Goal: Task Accomplishment & Management: Manage account settings

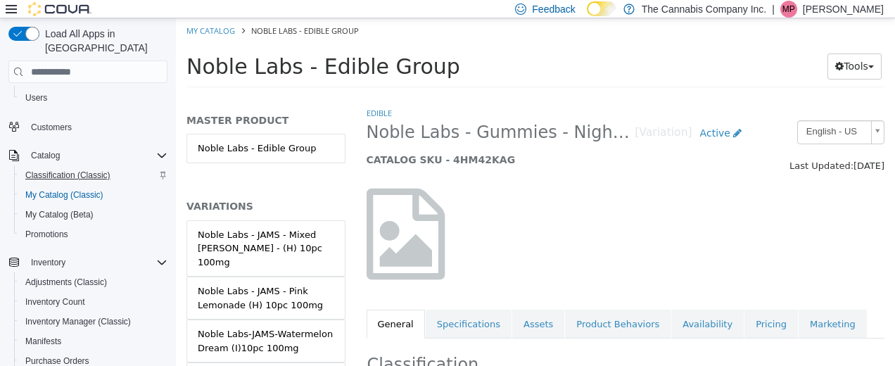
scroll to position [75, 0]
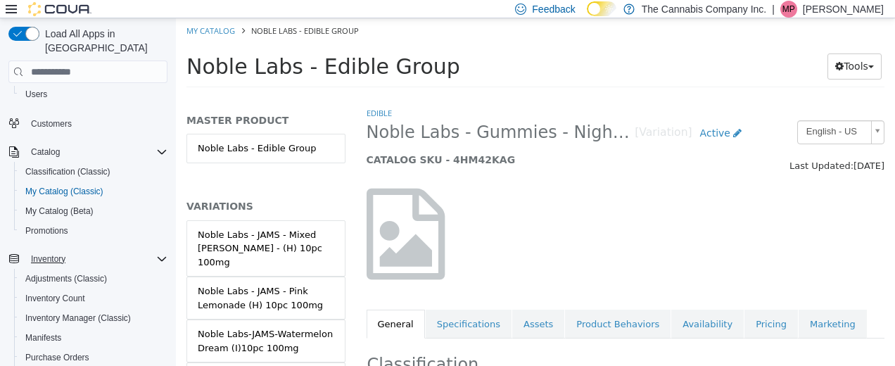
click at [87, 250] on div "Inventory" at bounding box center [96, 258] width 142 height 17
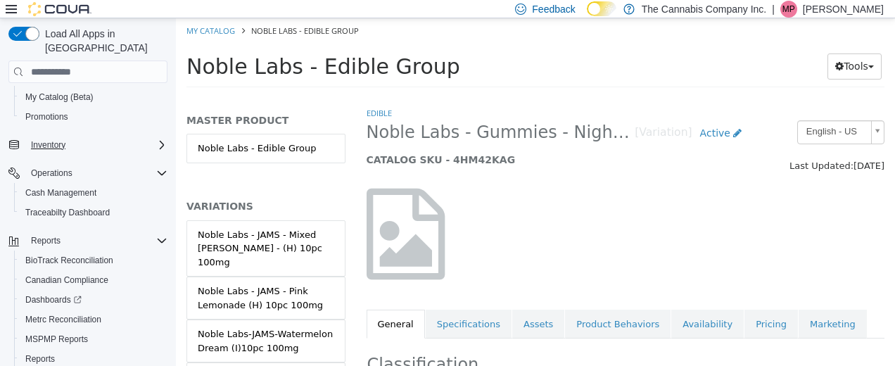
scroll to position [231, 0]
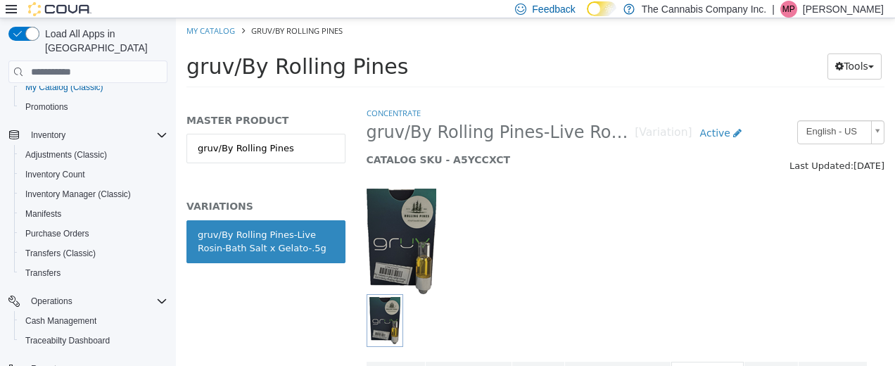
scroll to position [246, 0]
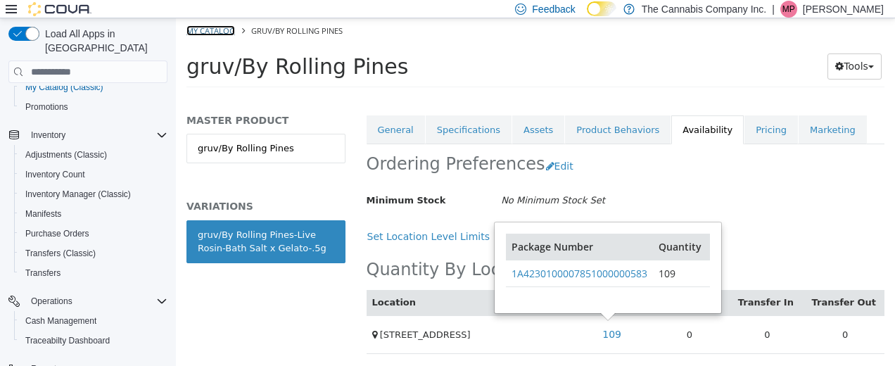
click at [217, 32] on link "My Catalog" at bounding box center [210, 30] width 49 height 11
select select "**********"
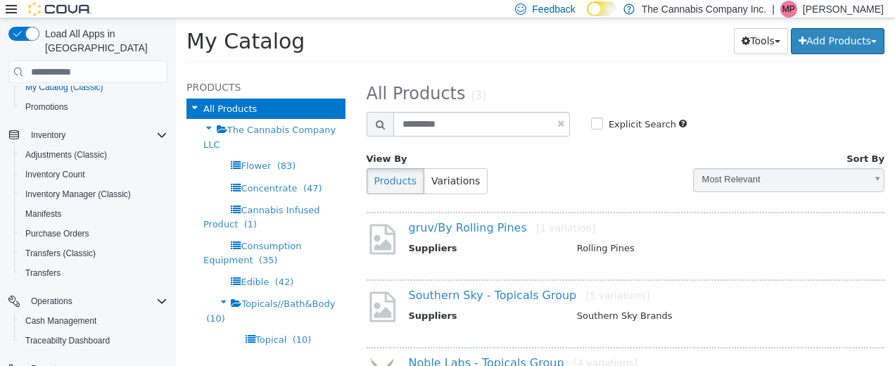
click at [557, 125] on link at bounding box center [560, 123] width 7 height 9
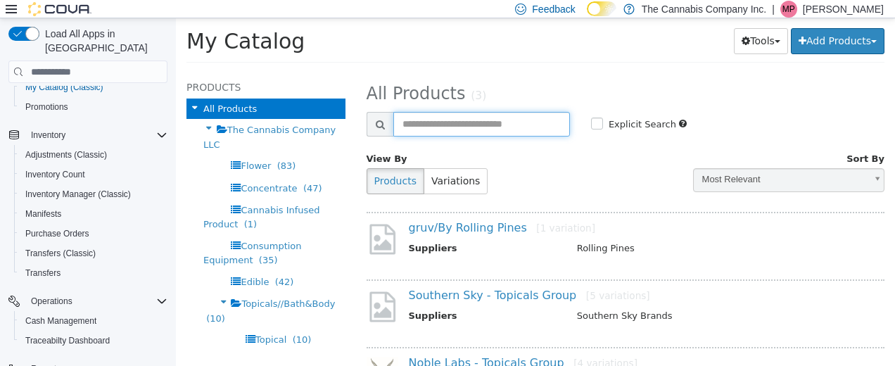
click at [408, 120] on input "text" at bounding box center [481, 124] width 177 height 25
select select "**********"
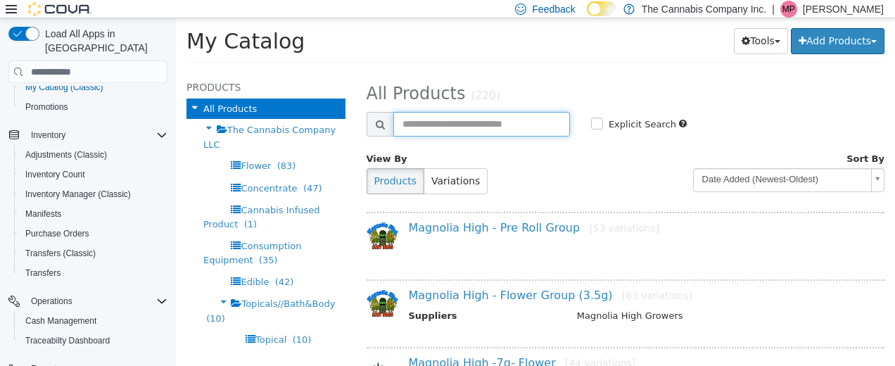
click at [408, 120] on input "text" at bounding box center [481, 124] width 177 height 25
type input "*****"
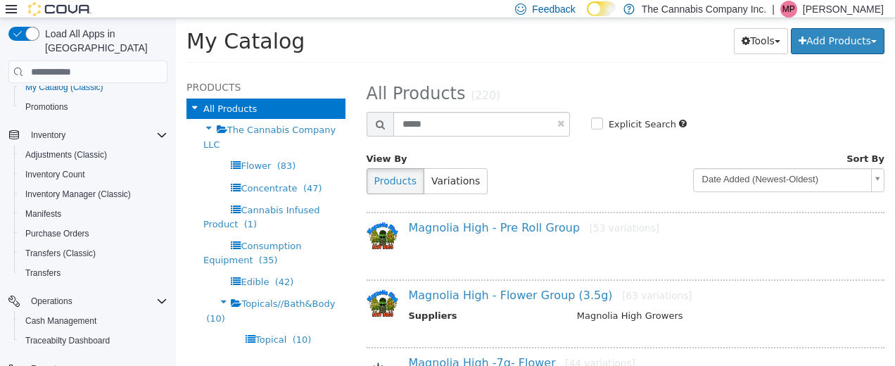
select select "**********"
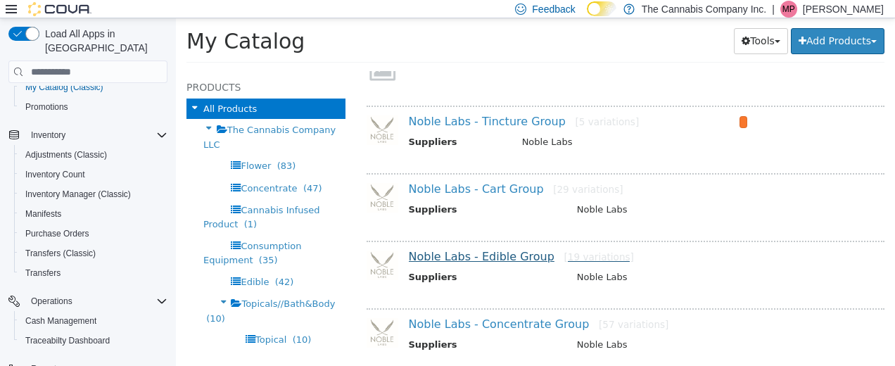
scroll to position [237, 0]
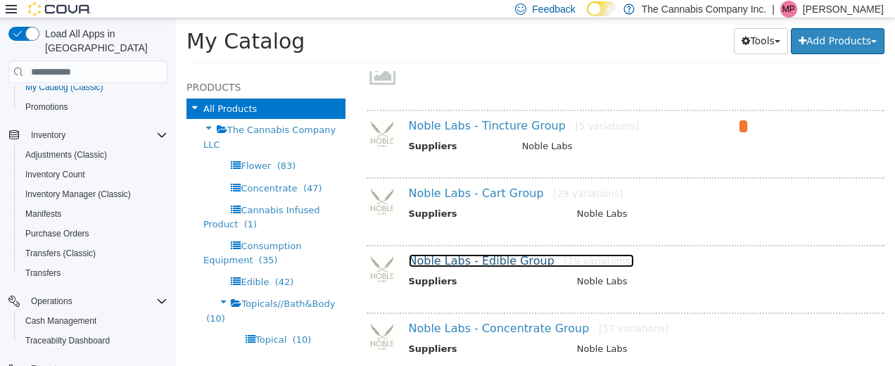
click at [475, 266] on link "Noble Labs - Edible Group [19 variations]" at bounding box center [521, 260] width 225 height 13
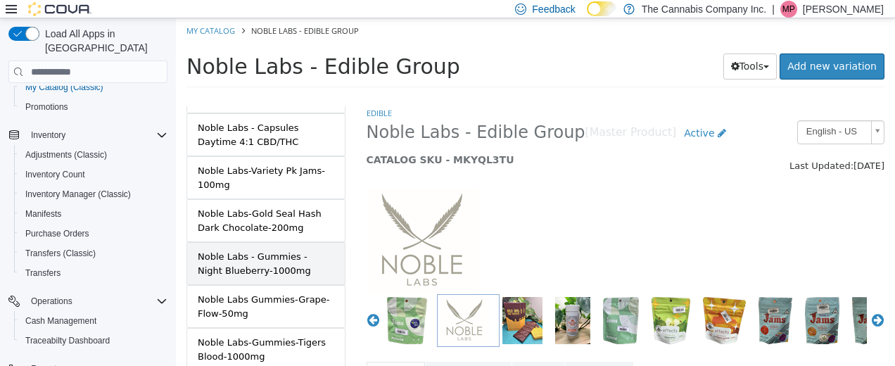
scroll to position [708, 0]
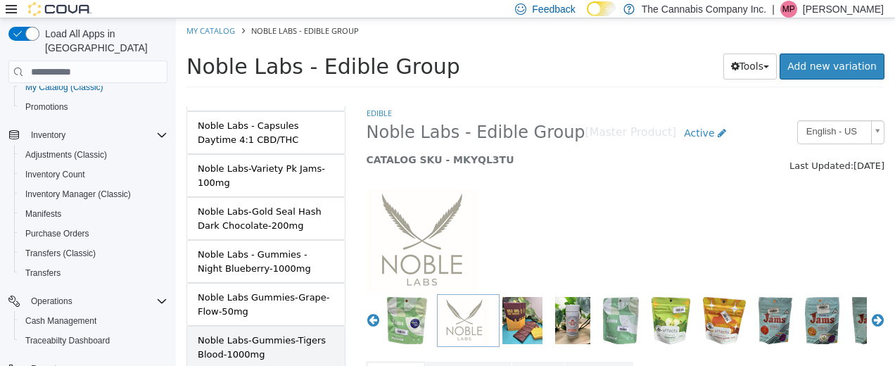
click at [284, 333] on div "Noble Labs-Gummies-Tigers Blood-1000mg" at bounding box center [266, 346] width 136 height 27
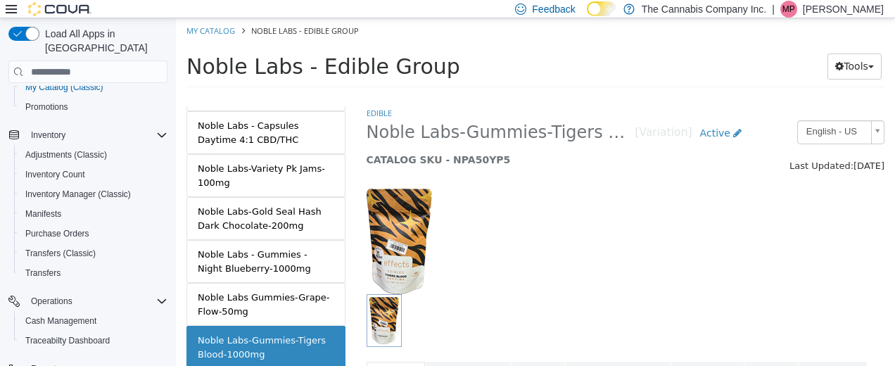
click at [276, 290] on div "Noble Labs Gummies-Grape-Flow-50mg" at bounding box center [266, 303] width 136 height 27
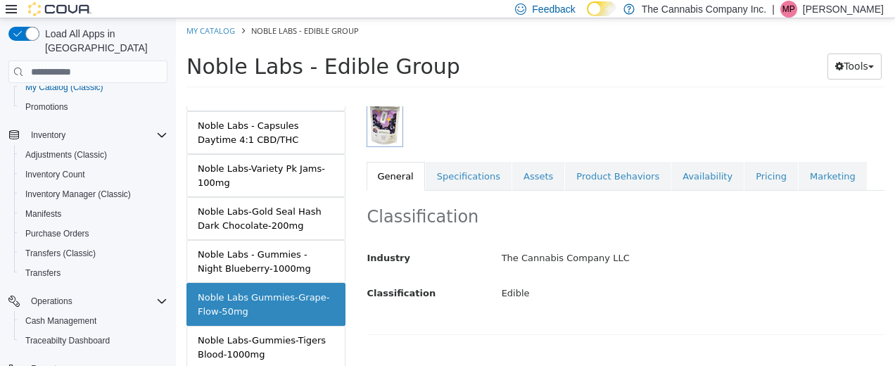
scroll to position [198, 0]
click at [684, 172] on link "Availability" at bounding box center [707, 178] width 72 height 30
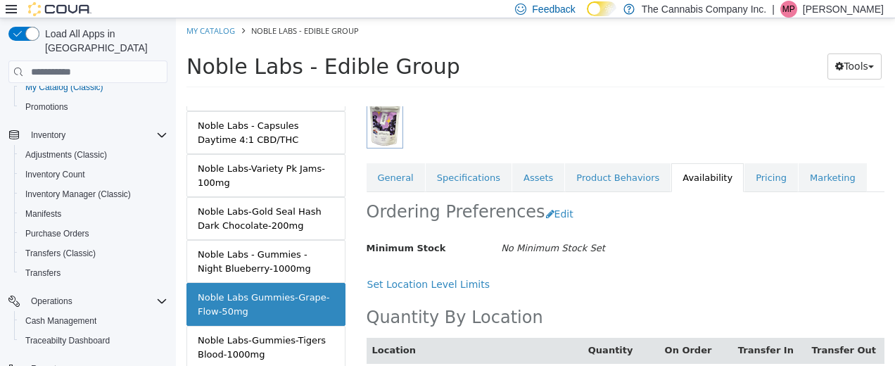
scroll to position [246, 0]
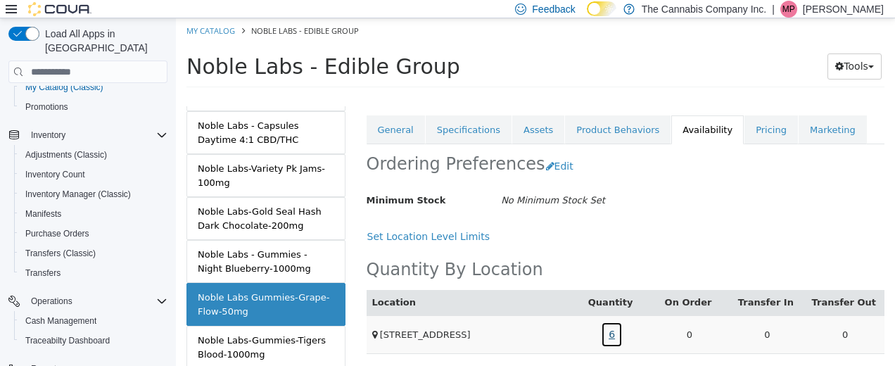
click at [610, 324] on link "6" at bounding box center [612, 334] width 22 height 26
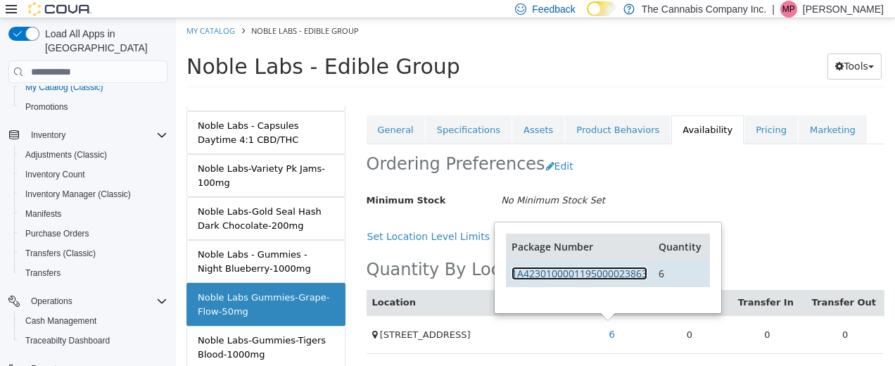
click at [585, 276] on link "1A4230100001195000023863" at bounding box center [579, 273] width 136 height 13
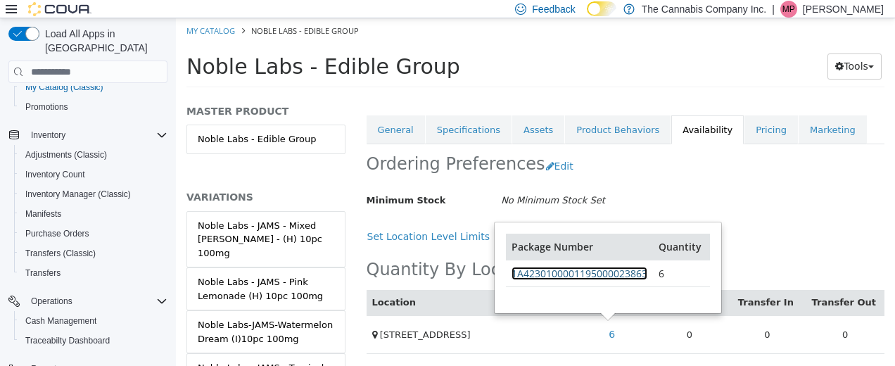
scroll to position [8, 0]
click at [206, 31] on link "My Catalog" at bounding box center [210, 30] width 49 height 11
select select "**********"
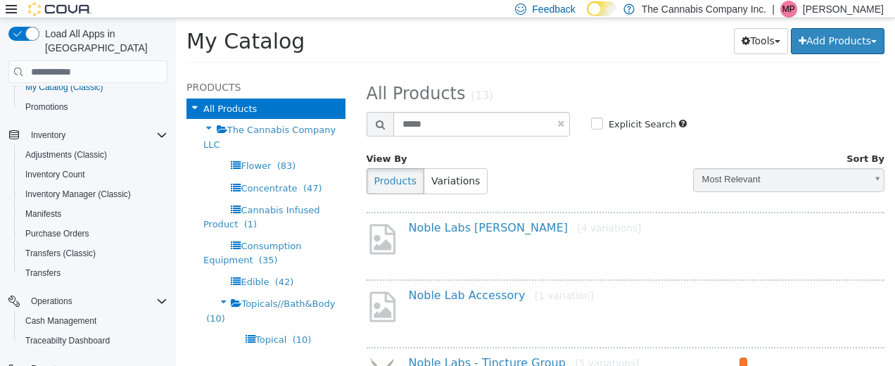
click at [557, 122] on link at bounding box center [560, 123] width 7 height 9
select select "**********"
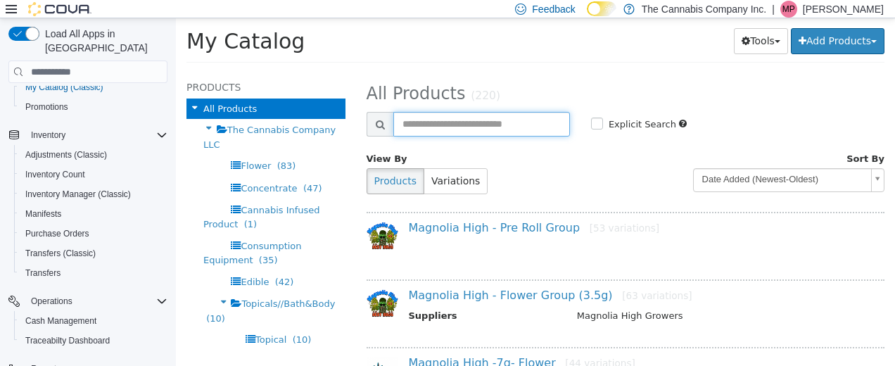
click at [419, 120] on input "text" at bounding box center [481, 124] width 177 height 25
type input "****"
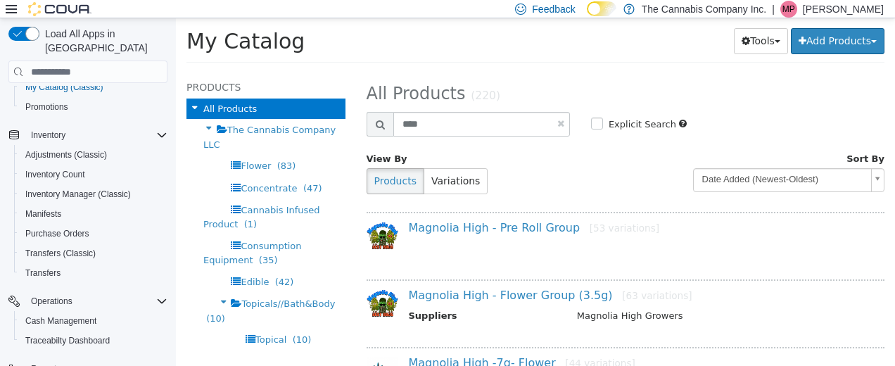
select select "**********"
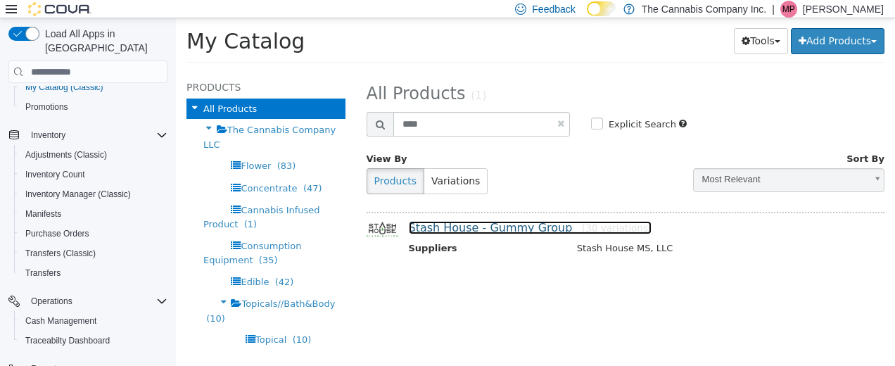
click at [460, 224] on link "Stash House - Gummy Group [30 variations]" at bounding box center [530, 227] width 243 height 13
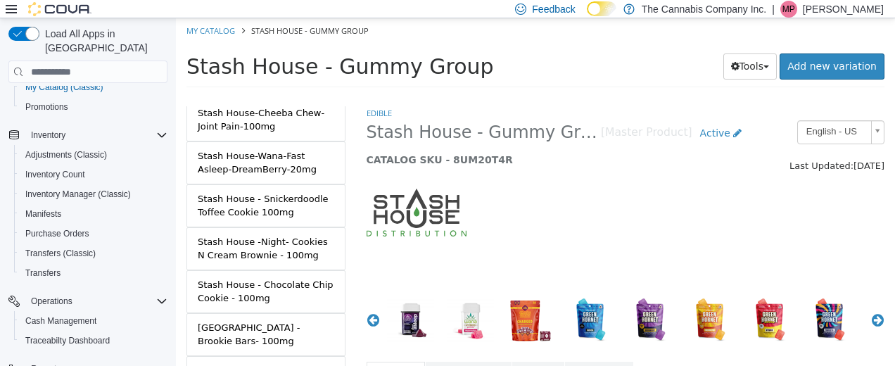
scroll to position [1175, 0]
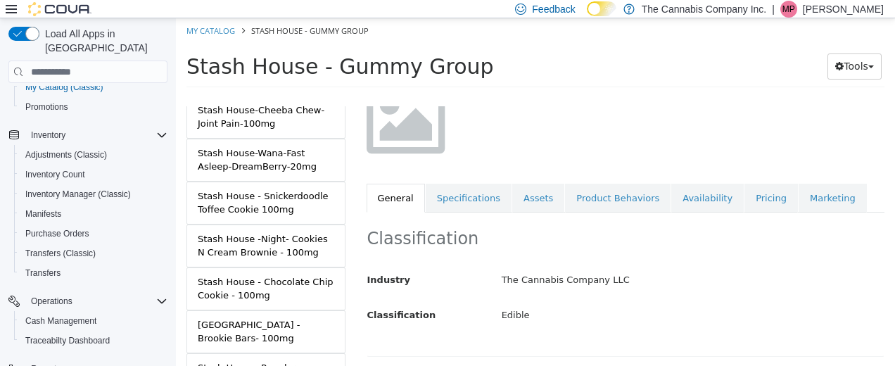
scroll to position [127, 0]
click at [682, 184] on link "Availability" at bounding box center [707, 197] width 72 height 30
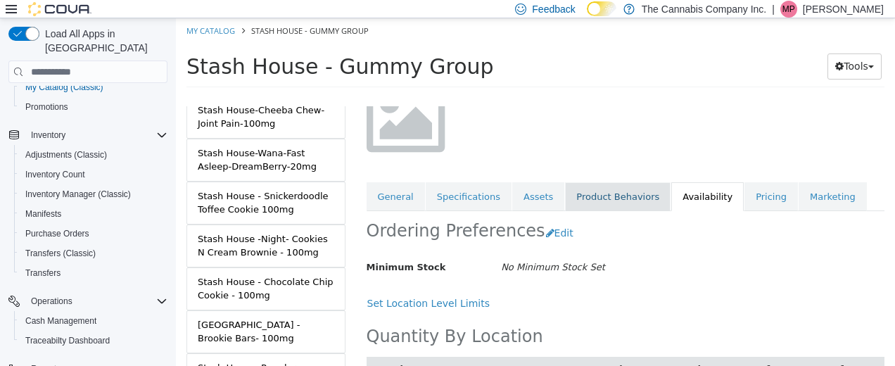
scroll to position [194, 0]
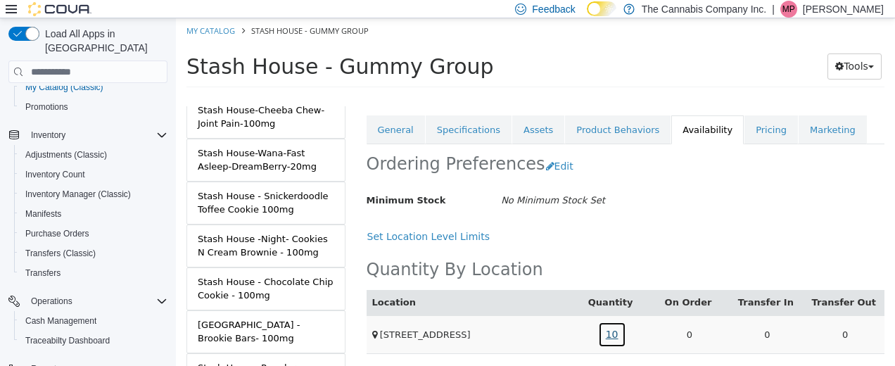
click at [616, 329] on link "10" at bounding box center [612, 334] width 28 height 26
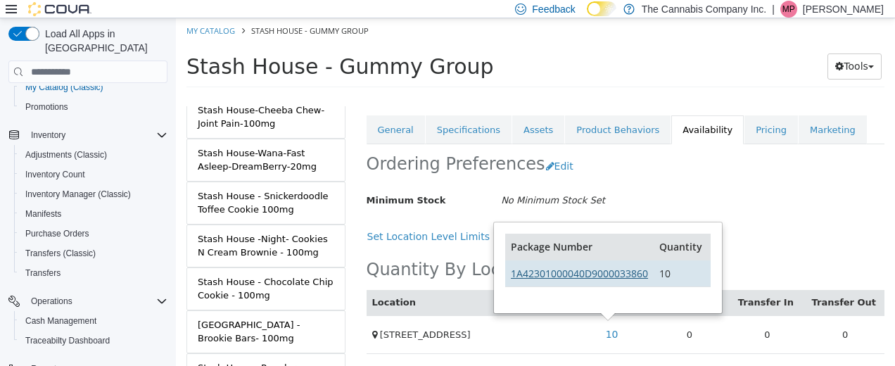
drag, startPoint x: 580, startPoint y: 262, endPoint x: 577, endPoint y: 271, distance: 10.2
click at [577, 271] on td "1A42301000040D9000033860" at bounding box center [579, 273] width 148 height 27
click at [577, 271] on link "1A42301000040D9000033860" at bounding box center [579, 273] width 137 height 13
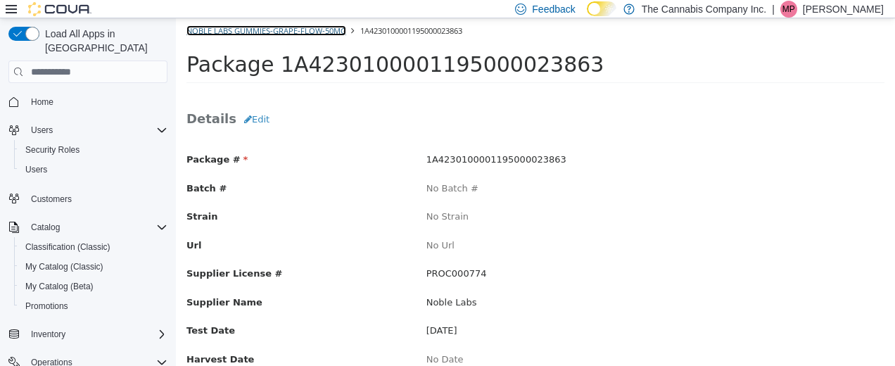
click at [234, 27] on link "Noble Labs Gummies-Grape-Flow-50mg" at bounding box center [266, 30] width 160 height 11
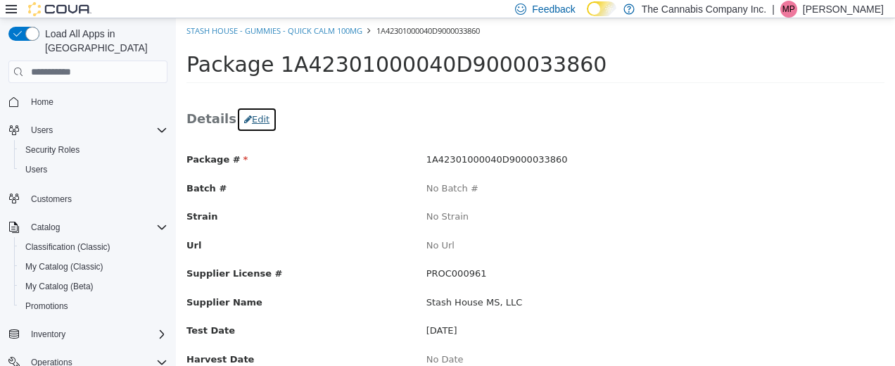
click at [248, 118] on button "Edit" at bounding box center [256, 119] width 41 height 25
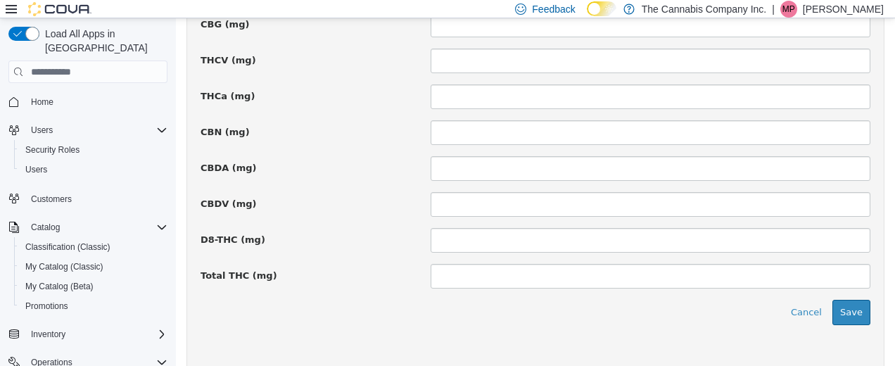
scroll to position [1175, 0]
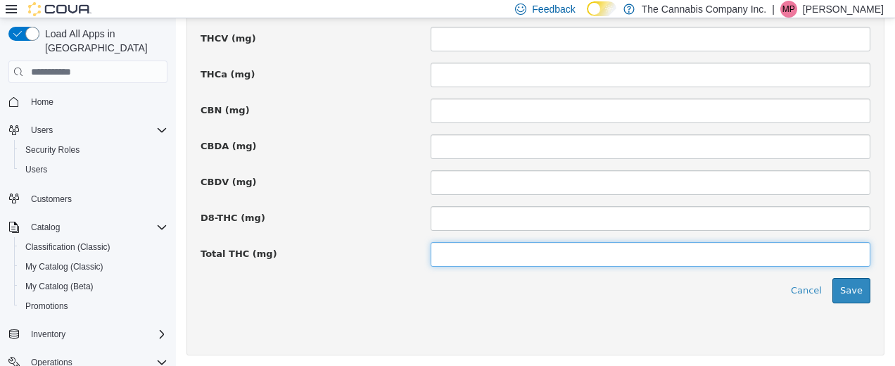
click at [467, 255] on input at bounding box center [650, 254] width 440 height 25
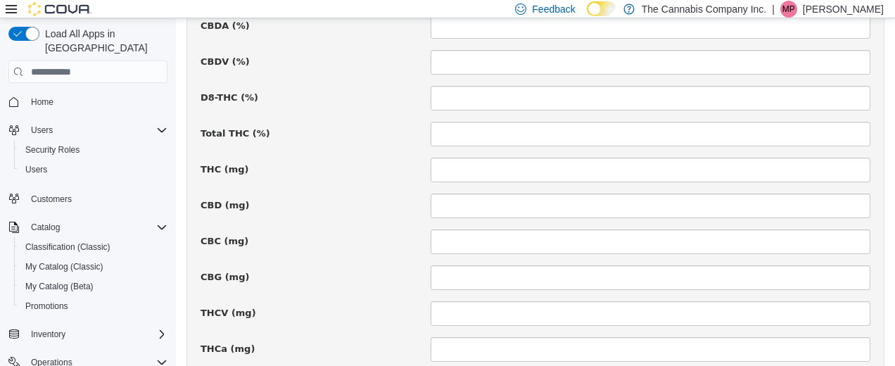
scroll to position [899, 0]
type input "***"
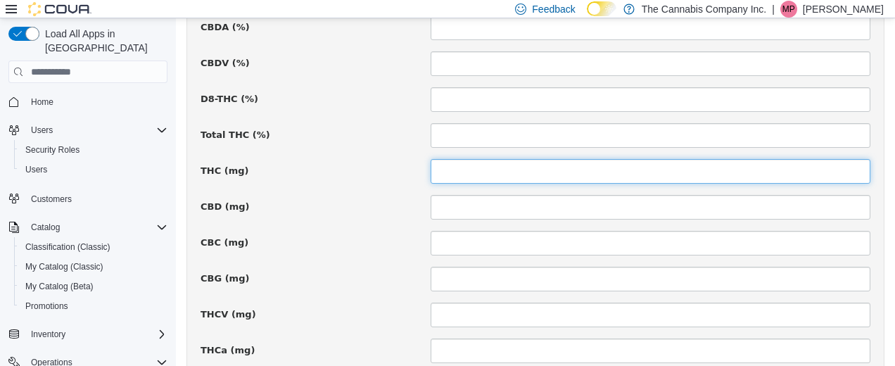
click at [480, 165] on input at bounding box center [650, 171] width 440 height 25
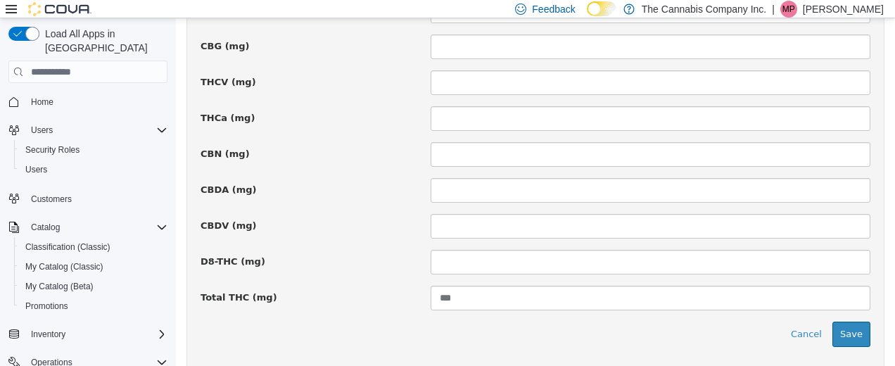
scroll to position [1148, 0]
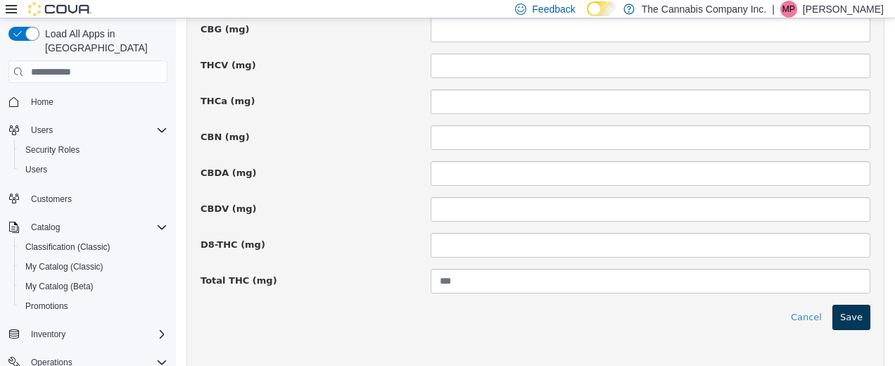
type input "***"
click at [836, 321] on button "Save" at bounding box center [851, 317] width 38 height 25
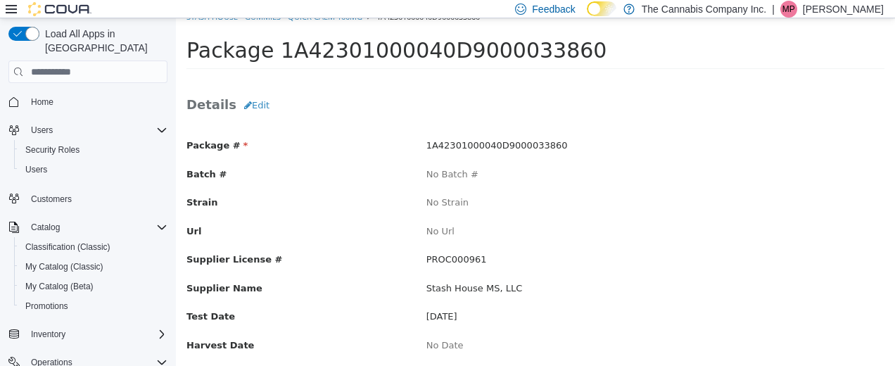
scroll to position [0, 0]
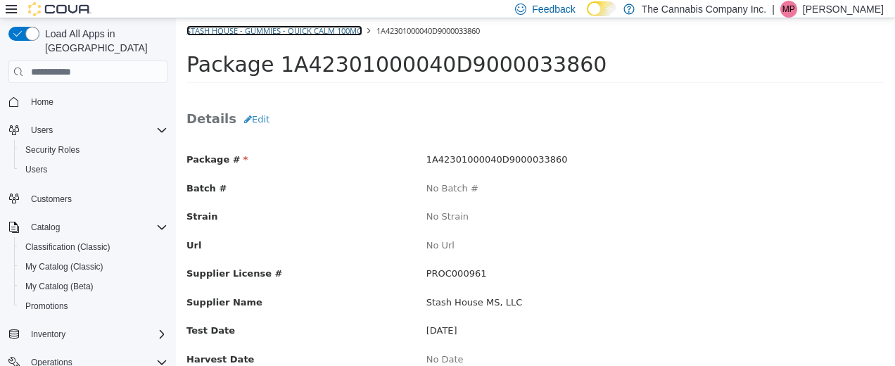
click at [210, 29] on link "Stash House - Gummies - Quick Calm 100mg" at bounding box center [274, 30] width 176 height 11
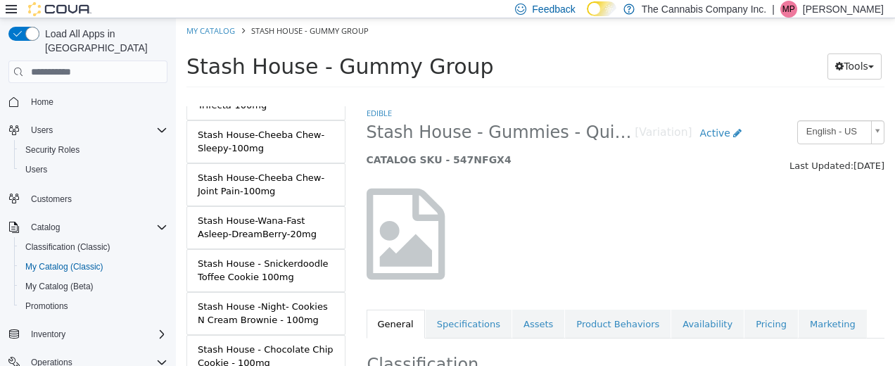
scroll to position [1108, 0]
click at [223, 30] on link "My Catalog" at bounding box center [210, 30] width 49 height 11
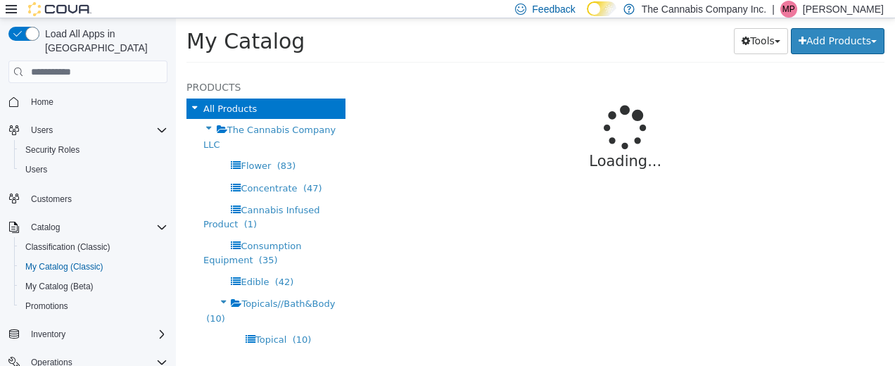
select select "**********"
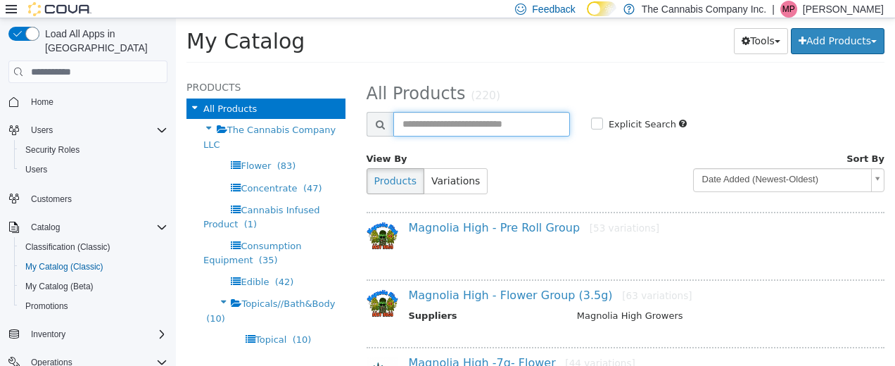
click at [437, 134] on input "text" at bounding box center [481, 124] width 177 height 25
type input "*****"
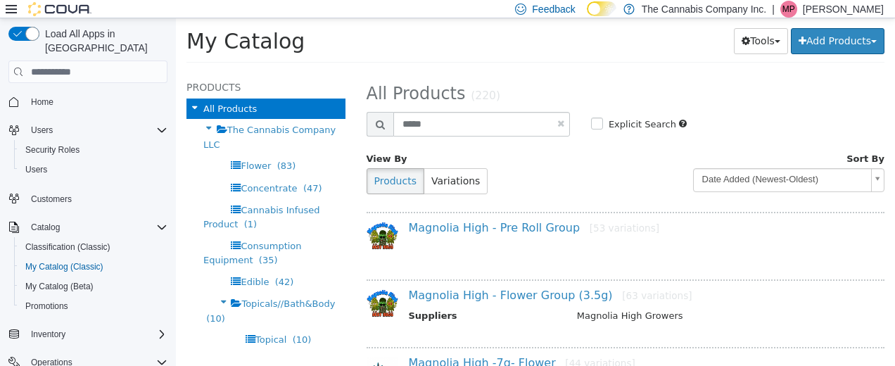
select select "**********"
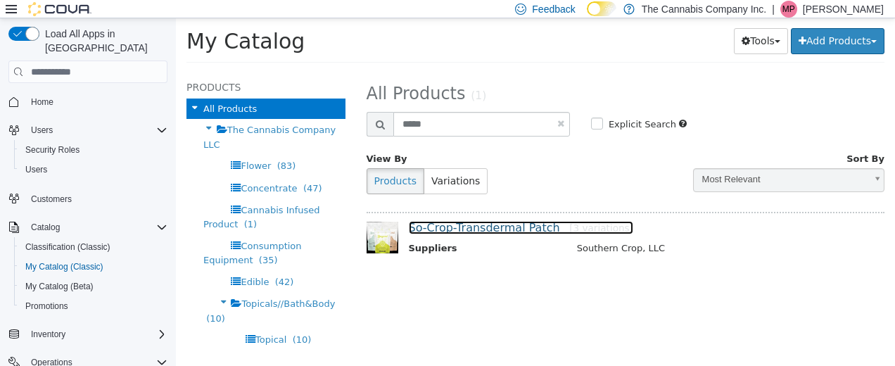
click at [481, 228] on link "So-Crop-Transdermal Patch [3 variations]" at bounding box center [521, 227] width 224 height 13
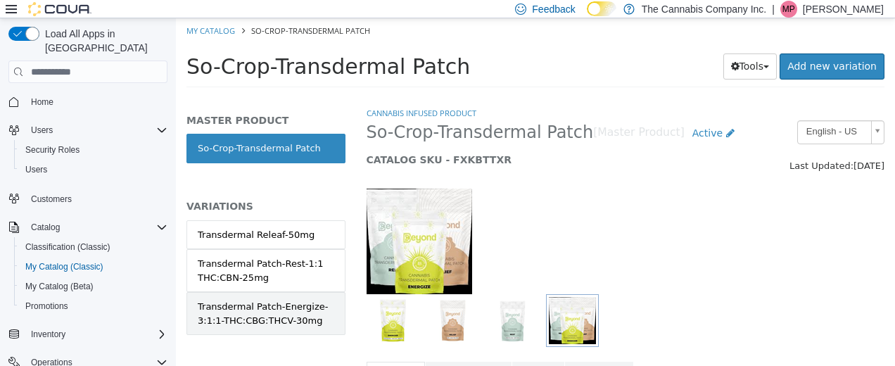
click at [263, 309] on div "Transdermal Patch-Energize-3:1:1-THC:CBG:THCV-30mg" at bounding box center [266, 313] width 136 height 27
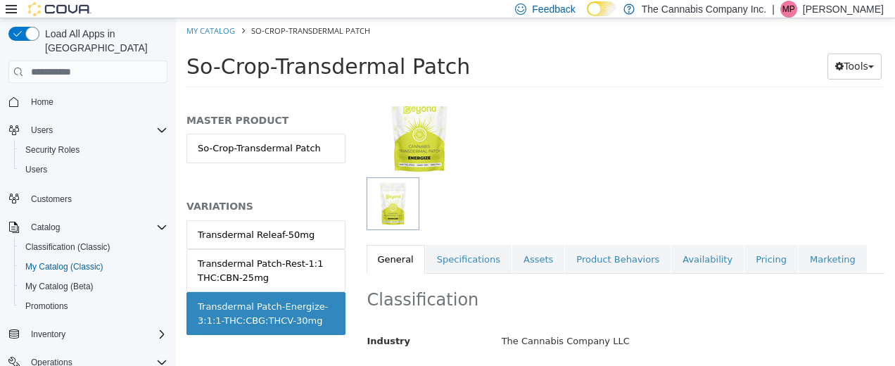
scroll to position [120, 0]
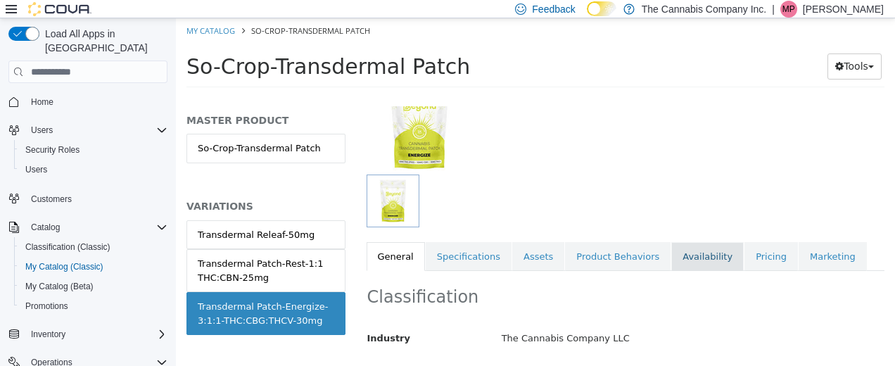
click at [675, 262] on link "Availability" at bounding box center [707, 257] width 72 height 30
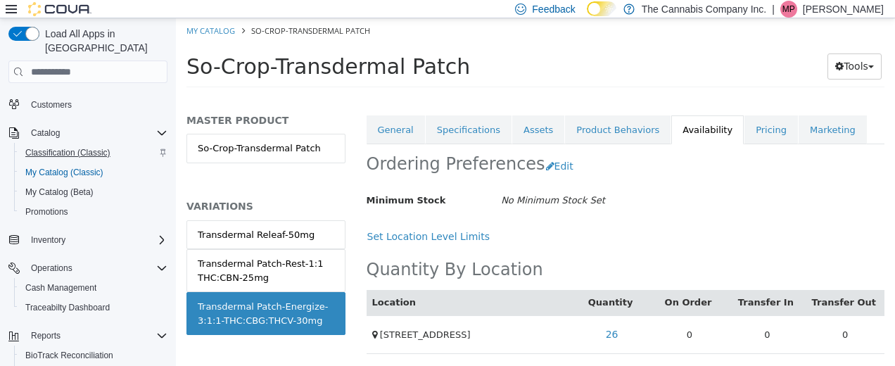
scroll to position [97, 0]
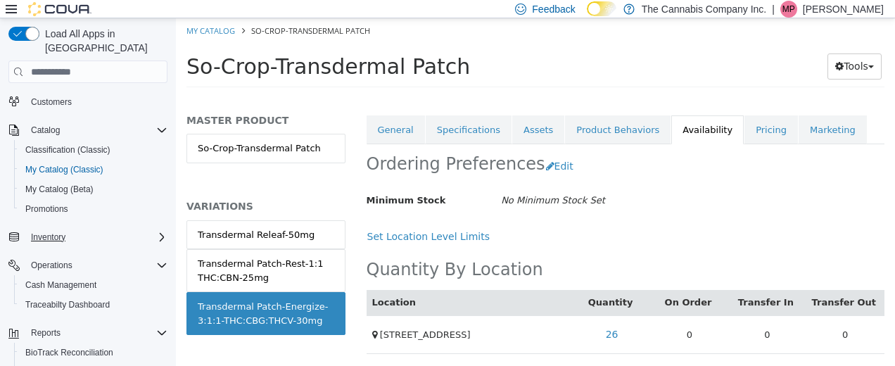
click at [159, 231] on icon "Complex example" at bounding box center [161, 236] width 11 height 11
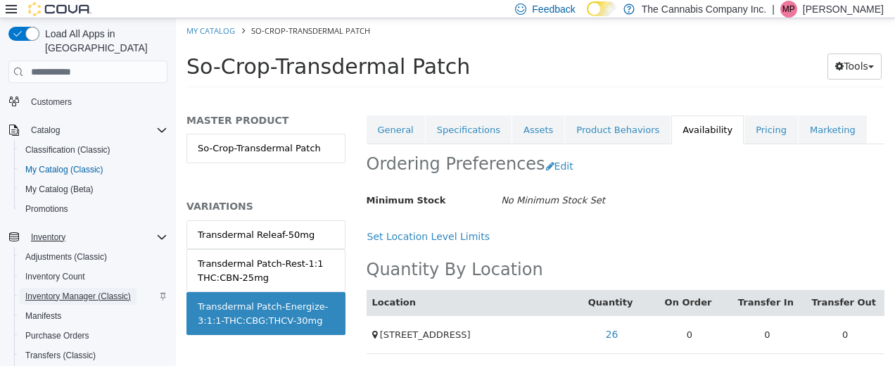
click at [76, 290] on span "Inventory Manager (Classic)" at bounding box center [78, 295] width 106 height 11
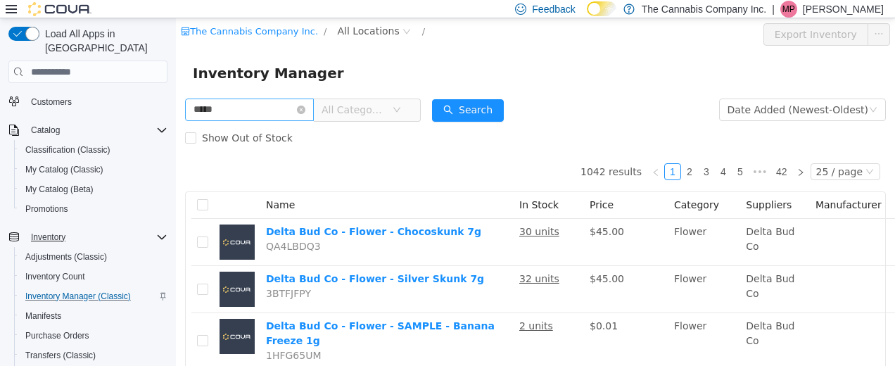
type input "*****"
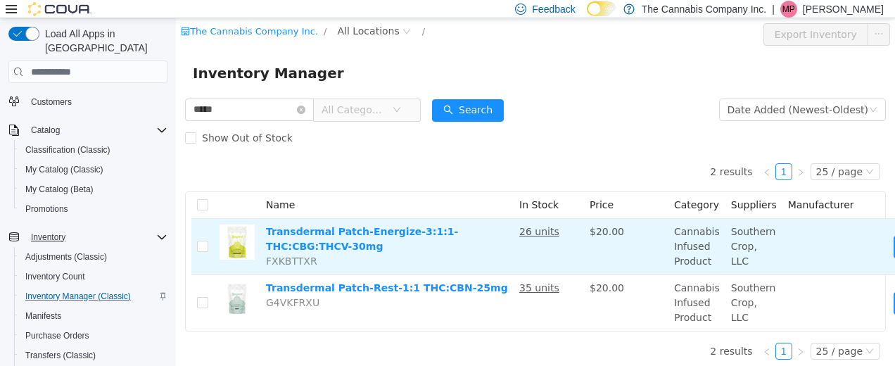
scroll to position [0, 93]
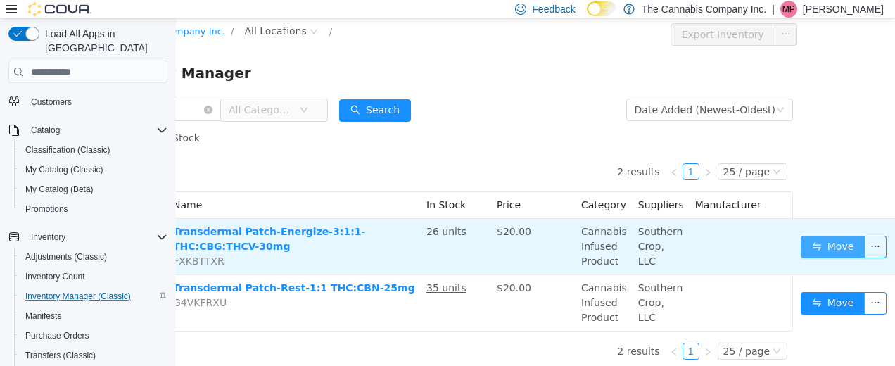
click at [830, 250] on button "Move" at bounding box center [832, 247] width 65 height 23
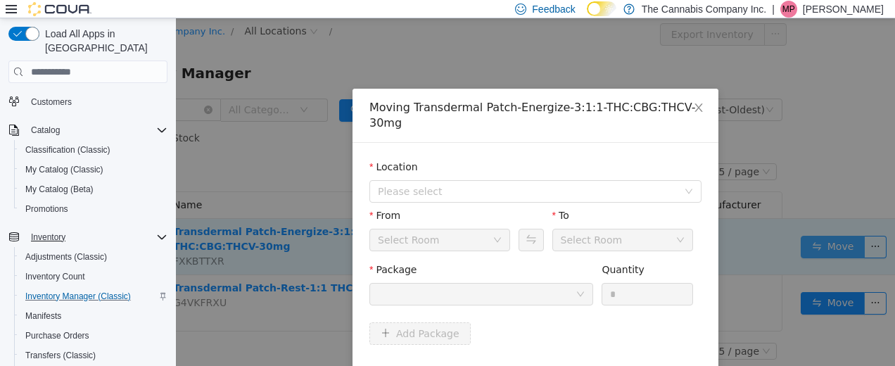
scroll to position [0, 82]
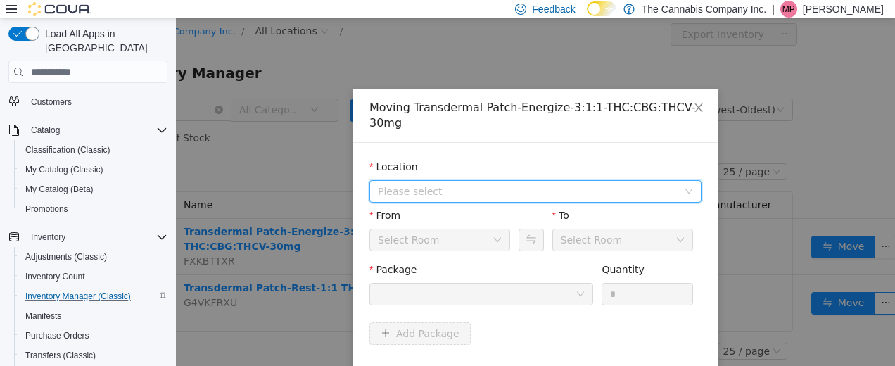
click at [536, 184] on span "Please select" at bounding box center [528, 191] width 300 height 14
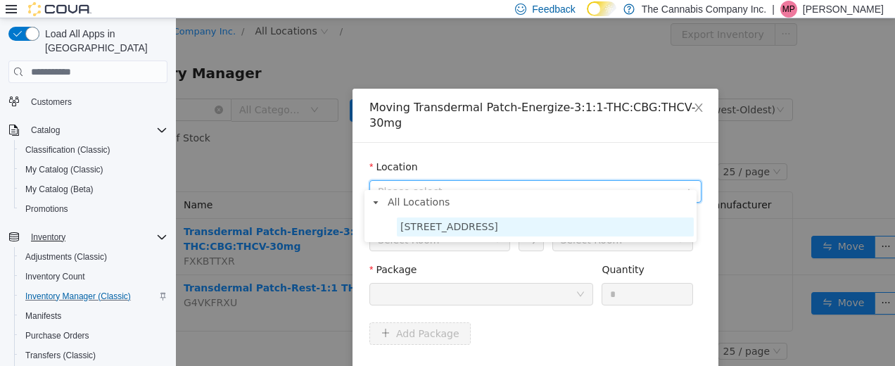
click at [484, 222] on span "939 Brookway Blvd, Suite L" at bounding box center [449, 226] width 98 height 11
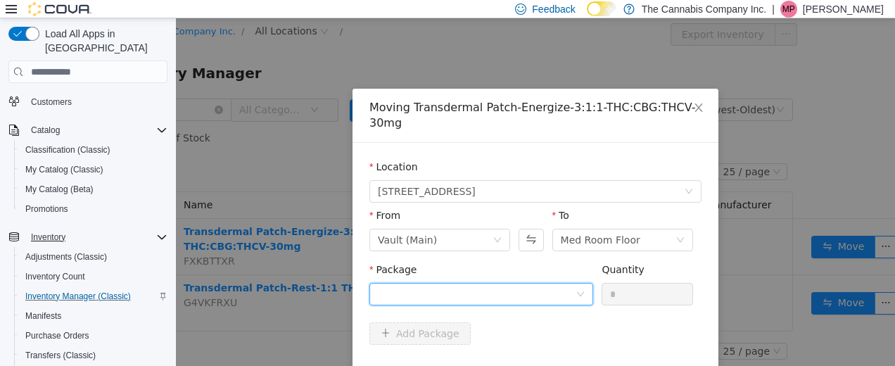
click at [576, 290] on icon "icon: down" at bounding box center [580, 294] width 8 height 8
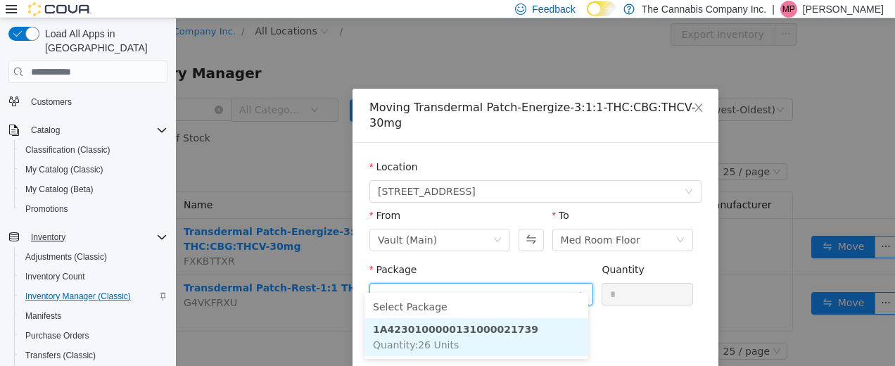
click at [481, 325] on strong "1A4230100000131000021739" at bounding box center [455, 329] width 165 height 11
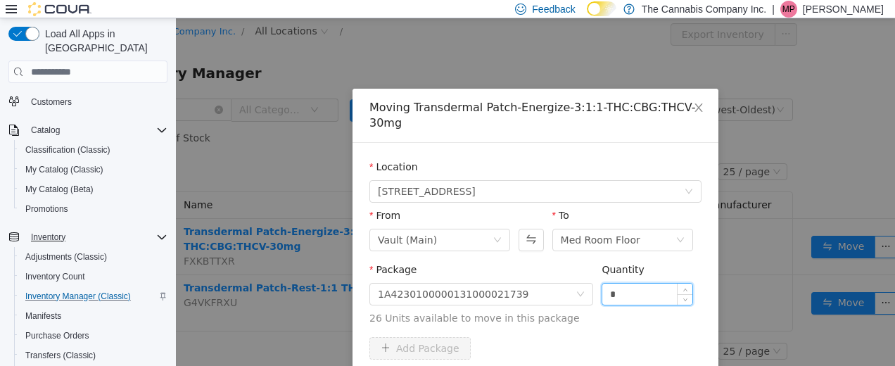
click at [612, 283] on input "*" at bounding box center [647, 293] width 90 height 21
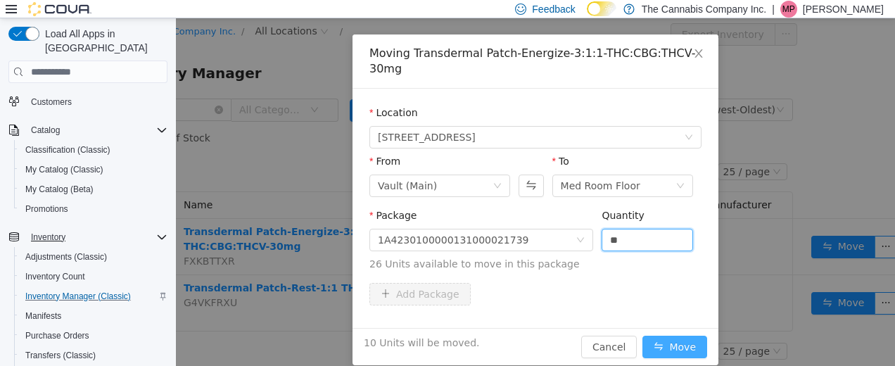
type input "**"
click at [674, 336] on button "Move" at bounding box center [674, 347] width 65 height 23
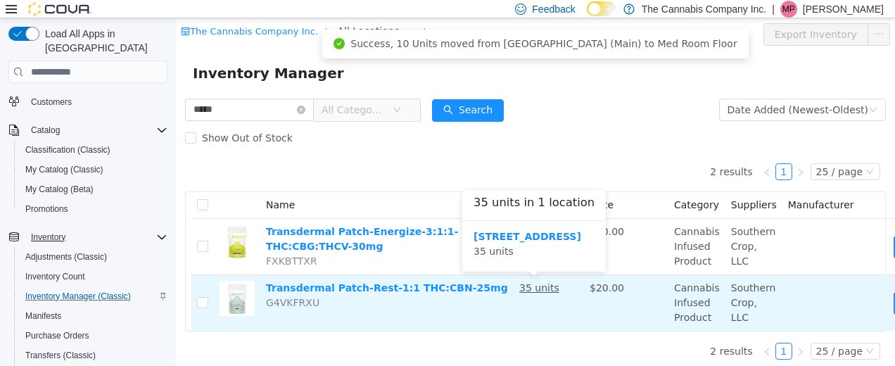
scroll to position [0, 93]
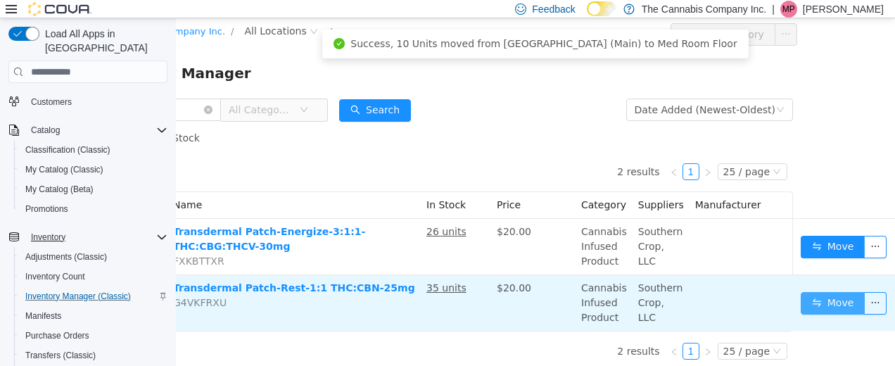
click at [822, 300] on button "Move" at bounding box center [832, 303] width 65 height 23
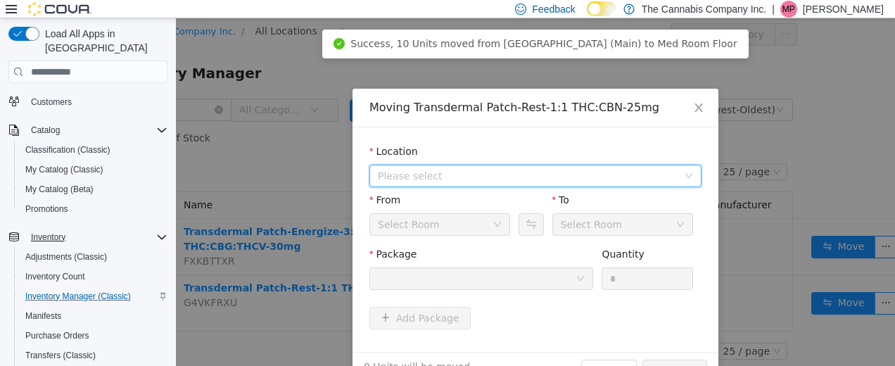
click at [502, 170] on span "Please select" at bounding box center [528, 176] width 300 height 14
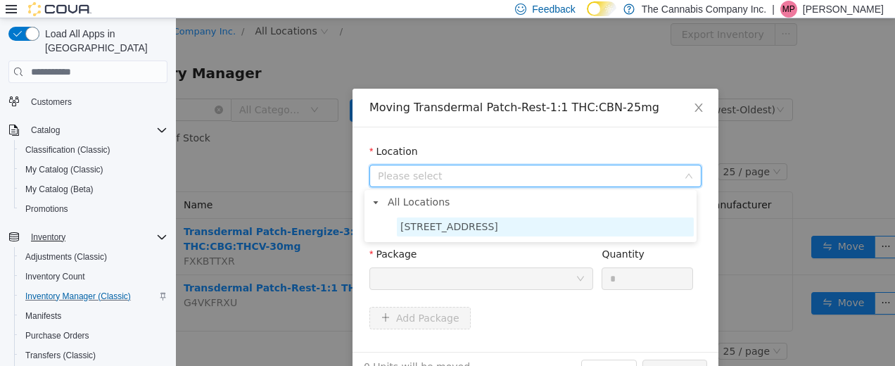
click at [485, 231] on span "939 Brookway Blvd, Suite L" at bounding box center [449, 226] width 98 height 11
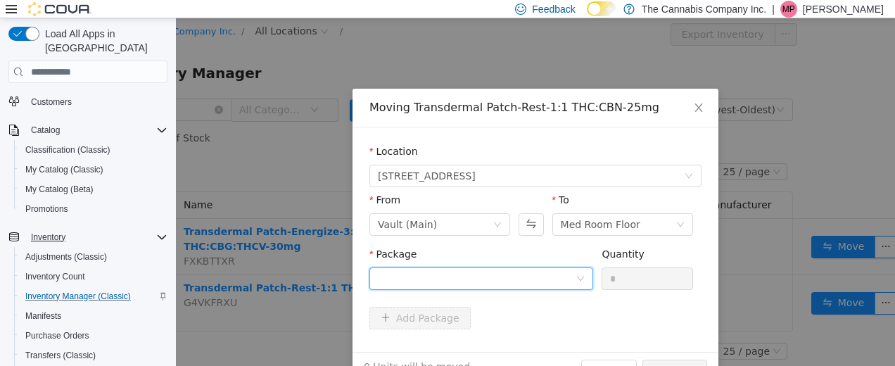
click at [574, 271] on div at bounding box center [481, 278] width 224 height 23
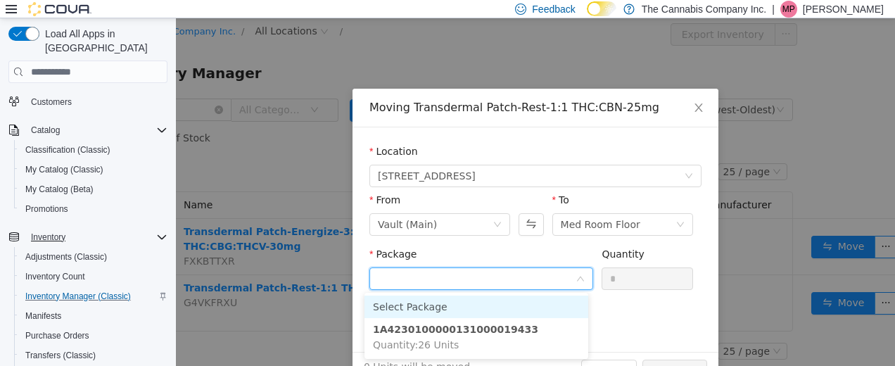
scroll to position [39, 0]
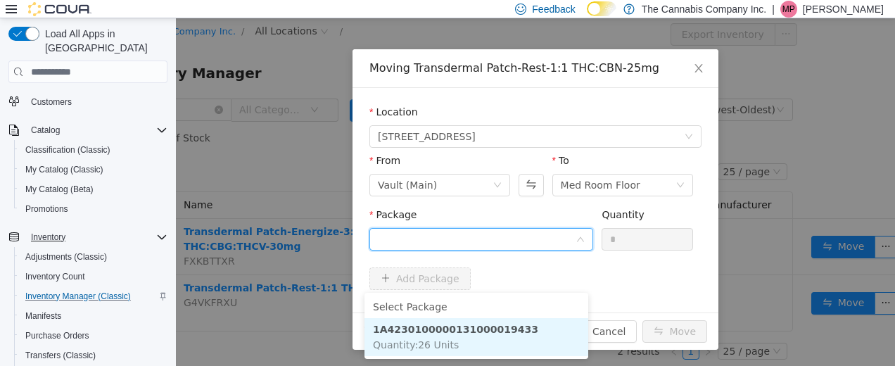
click at [476, 330] on strong "1A4230100000131000019433" at bounding box center [455, 329] width 165 height 11
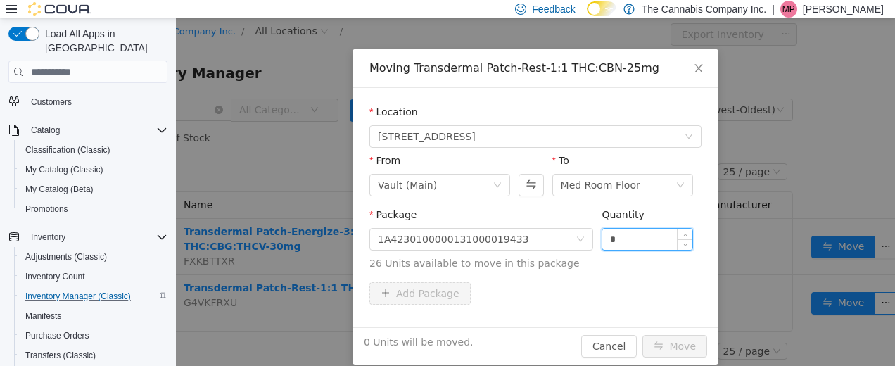
click at [614, 234] on input "*" at bounding box center [647, 239] width 90 height 21
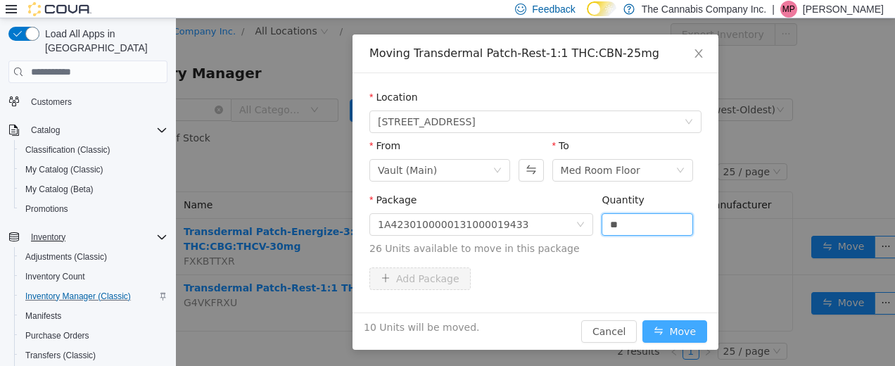
type input "**"
click at [682, 328] on button "Move" at bounding box center [674, 331] width 65 height 23
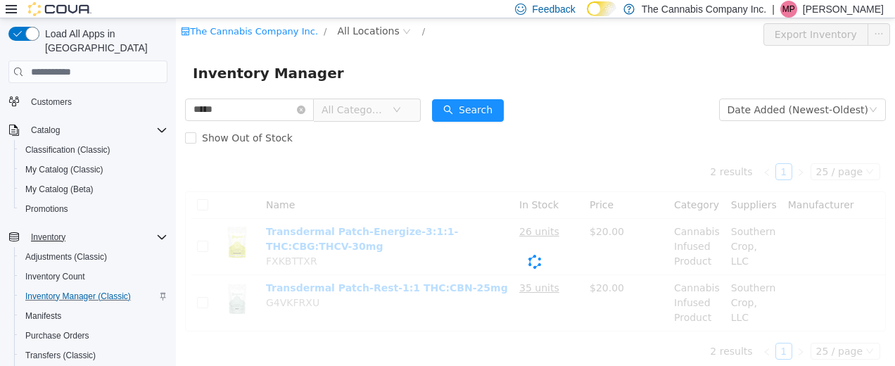
scroll to position [0, 0]
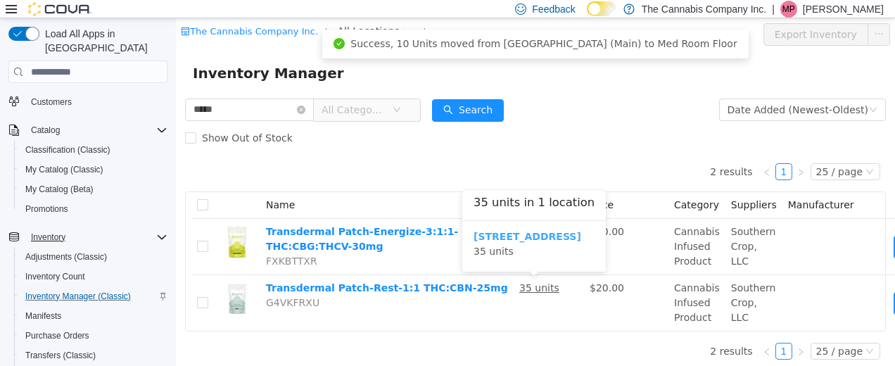
click at [522, 232] on b "939 Brookway Blvd, Suite L" at bounding box center [527, 236] width 108 height 11
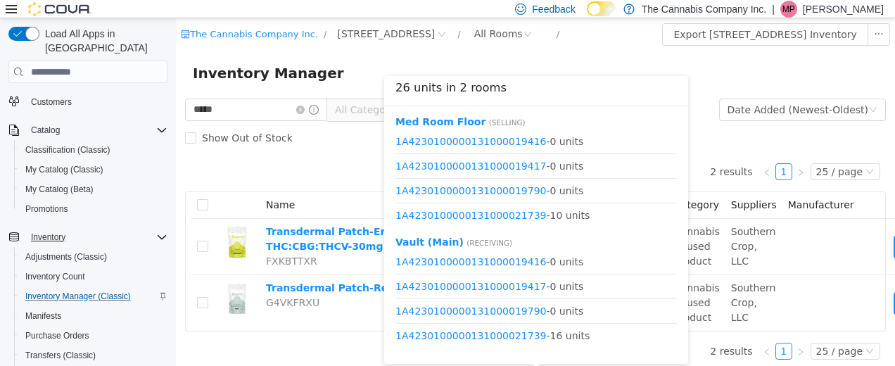
scroll to position [15, 0]
